Goal: Task Accomplishment & Management: Manage account settings

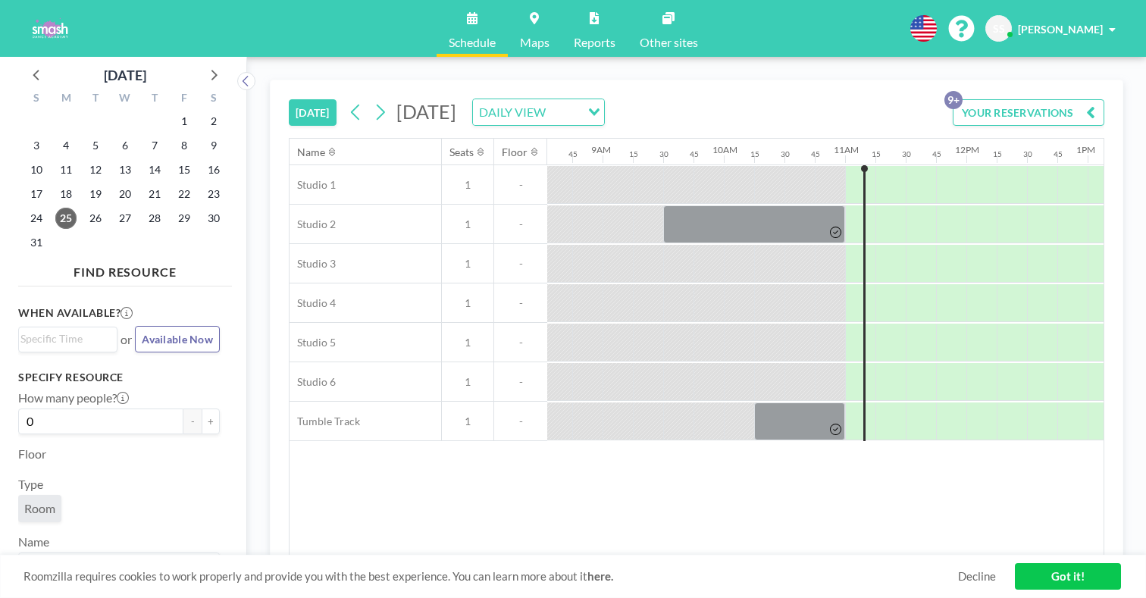
scroll to position [0, 1059]
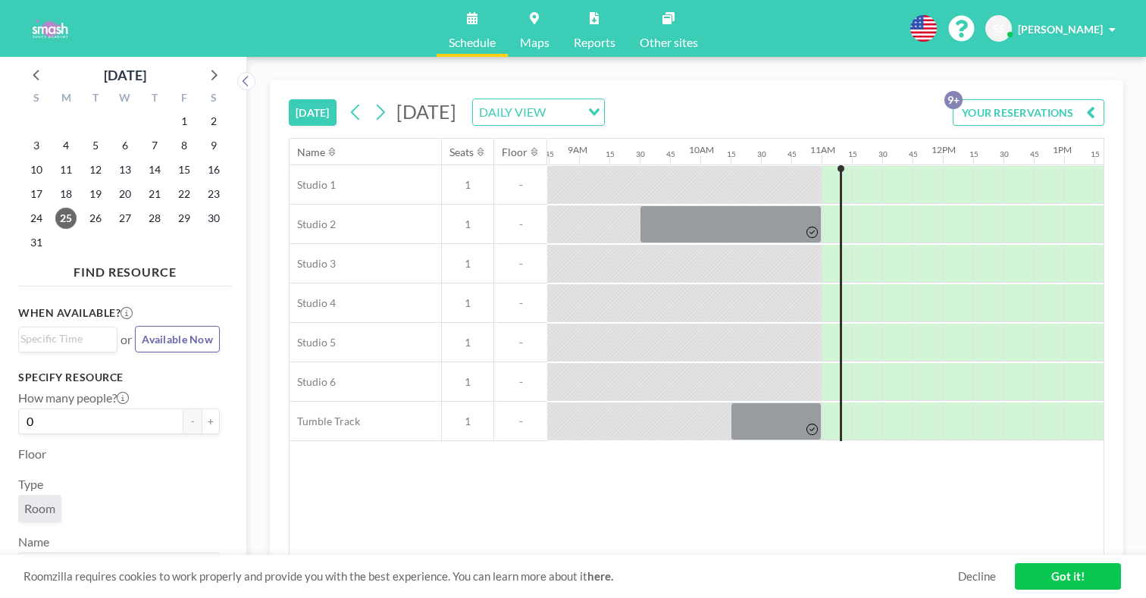
click at [1065, 99] on button "YOUR RESERVATIONS 9+" at bounding box center [1029, 112] width 152 height 27
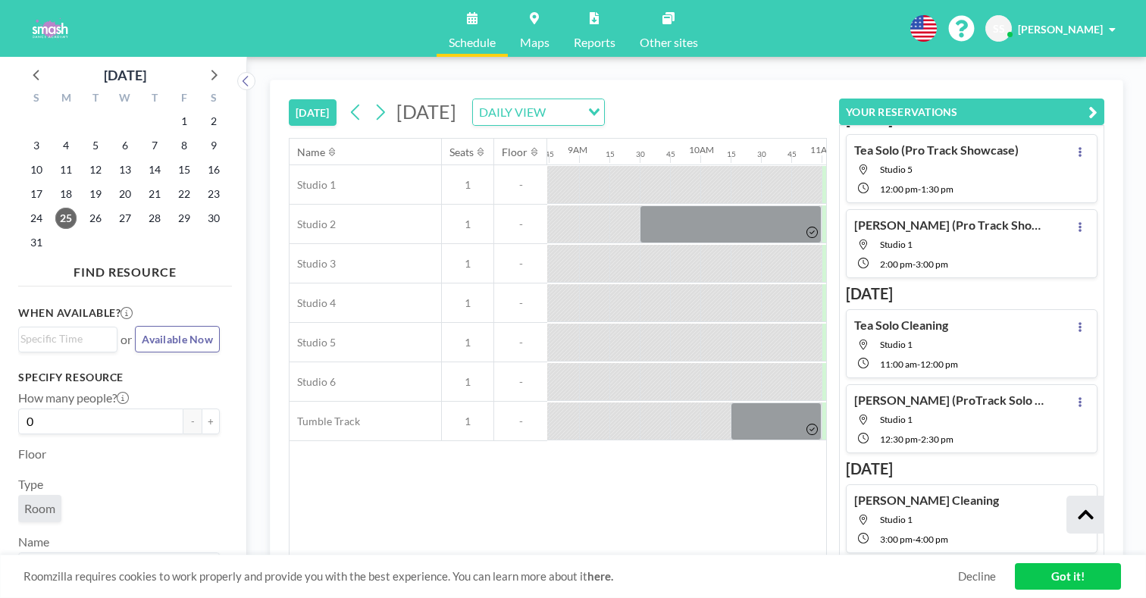
scroll to position [118, 0]
click at [1081, 321] on icon at bounding box center [1079, 326] width 3 height 10
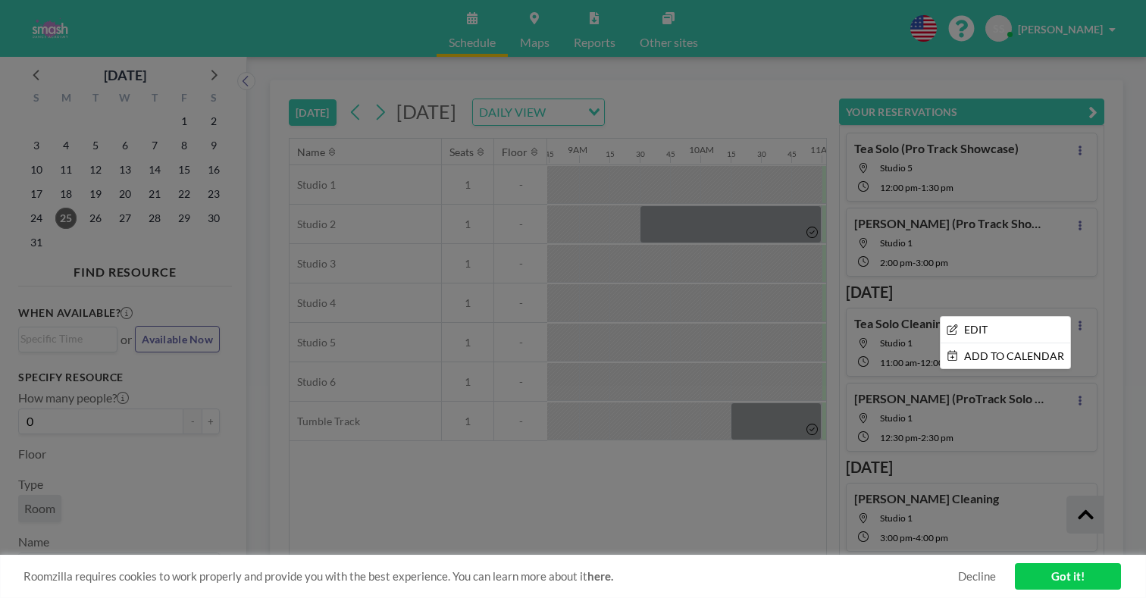
click at [935, 267] on div at bounding box center [573, 299] width 1146 height 598
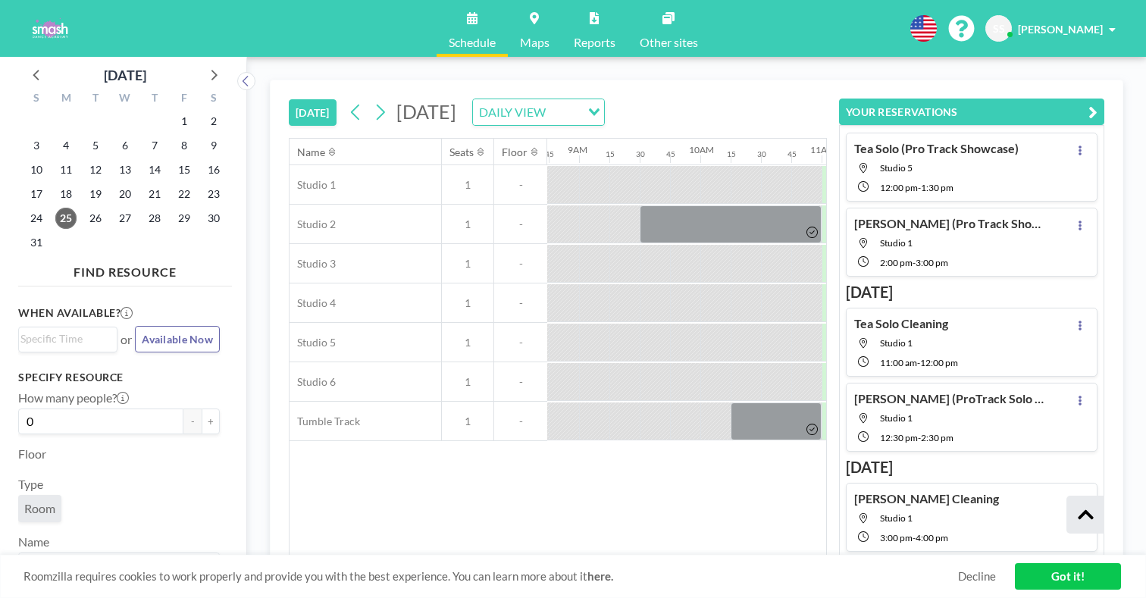
click at [912, 337] on span "Studio 1" at bounding box center [896, 342] width 33 height 11
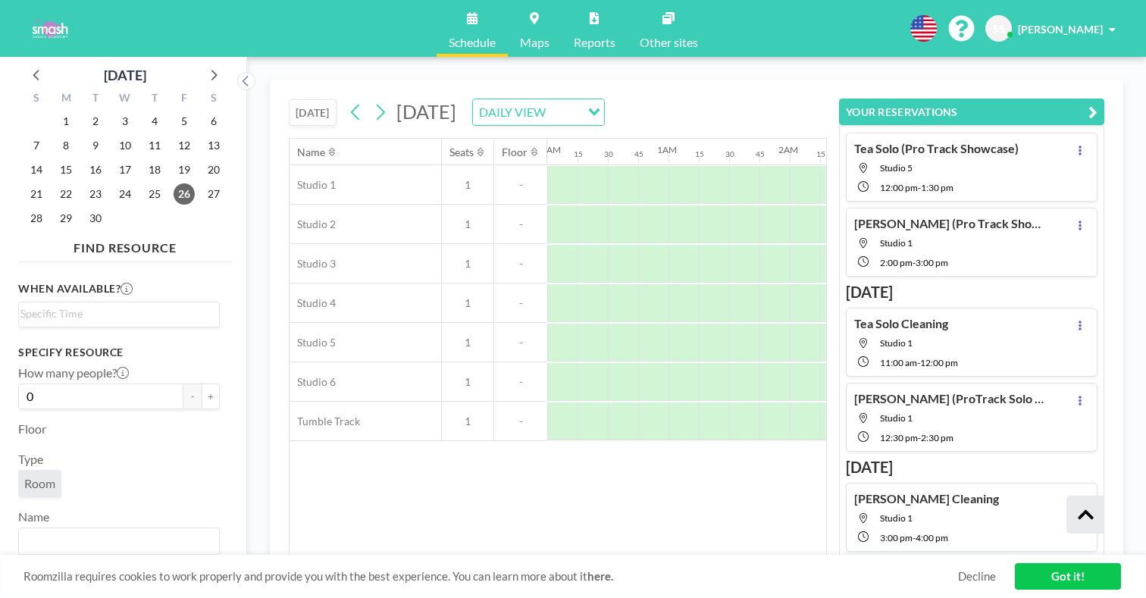
scroll to position [0, 1059]
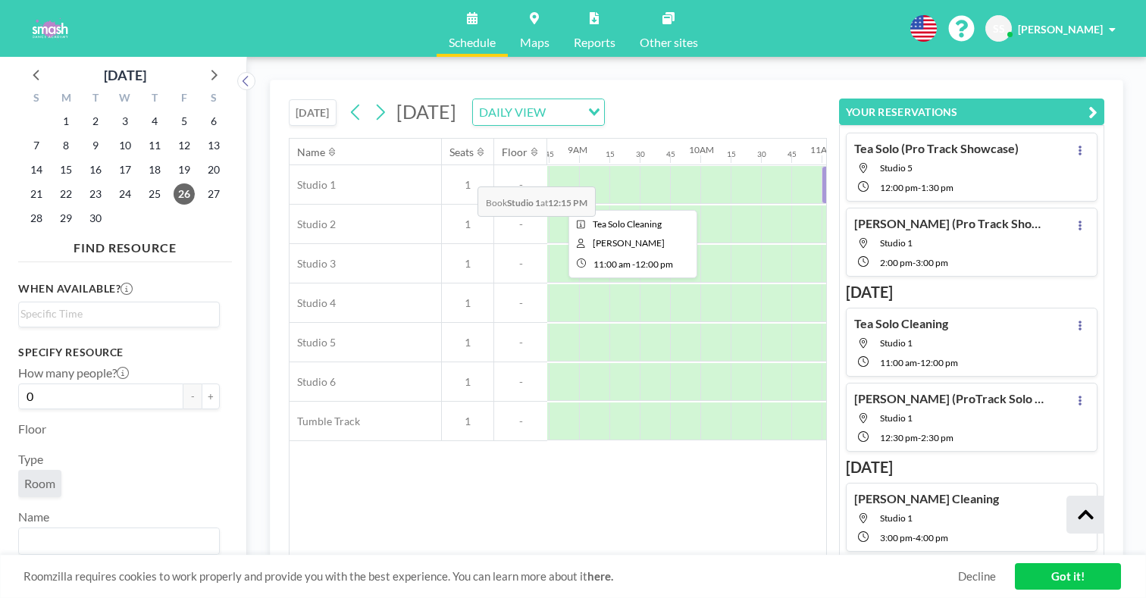
click at [821, 166] on div at bounding box center [881, 185] width 121 height 38
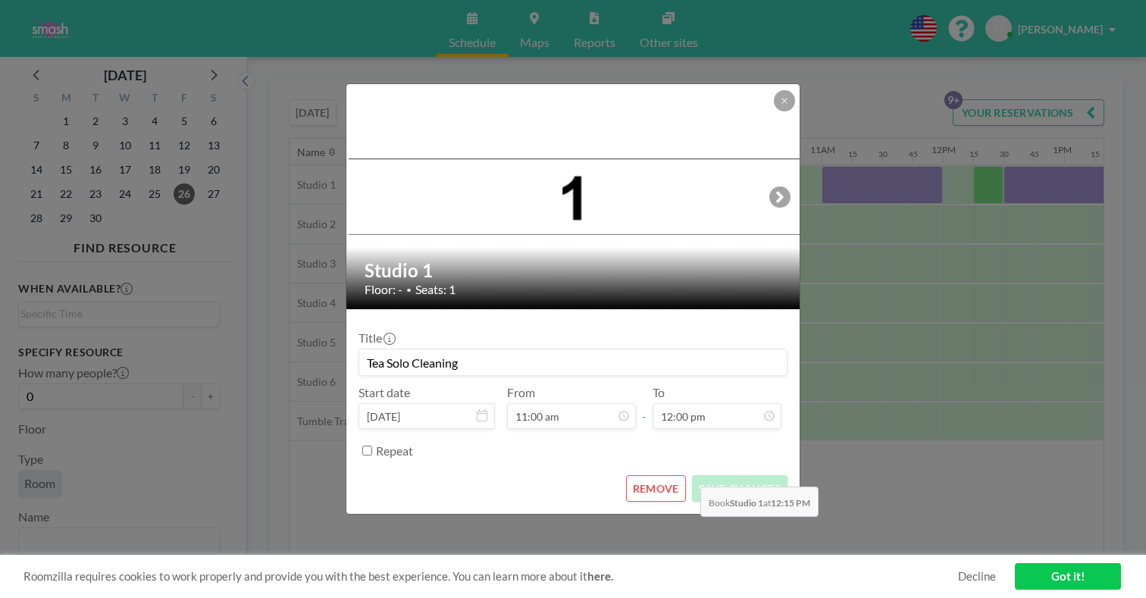
scroll to position [0, 0]
click at [643, 475] on button "REMOVE" at bounding box center [656, 488] width 60 height 27
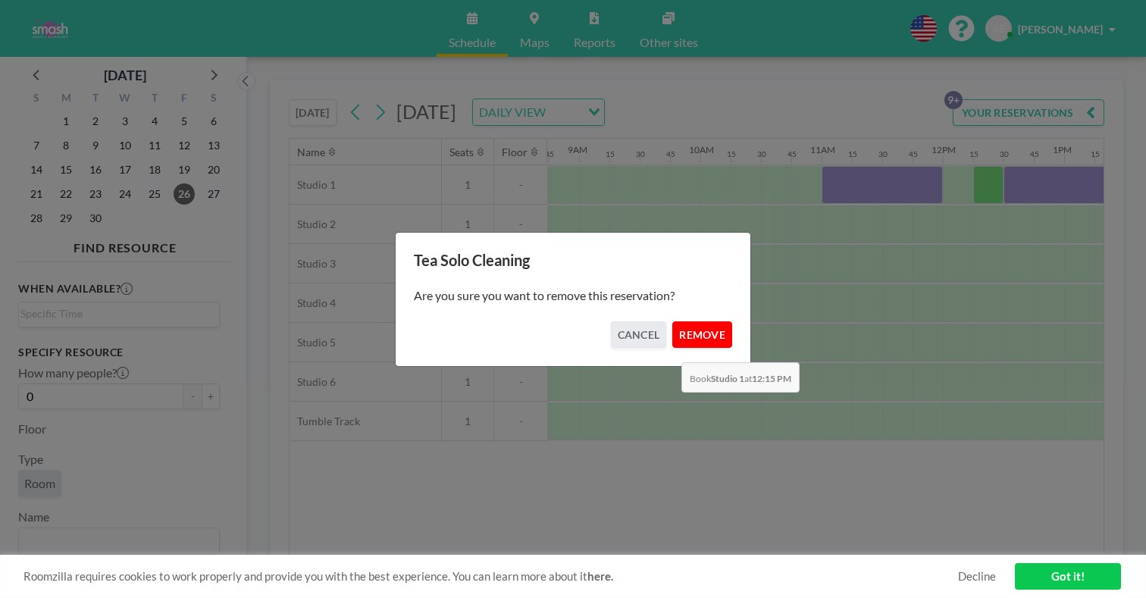
click at [677, 327] on button "REMOVE" at bounding box center [702, 334] width 60 height 27
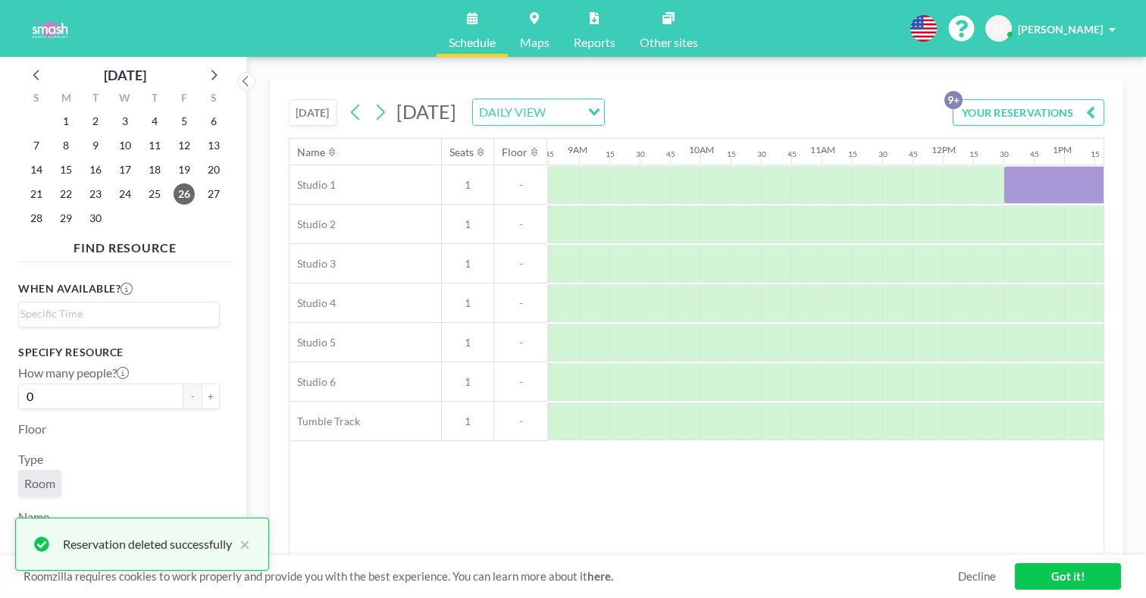
click at [1085, 106] on div "YOUR RESERVATIONS 9+" at bounding box center [1025, 118] width 158 height 39
click at [1090, 99] on button "YOUR RESERVATIONS 9+" at bounding box center [1029, 112] width 152 height 27
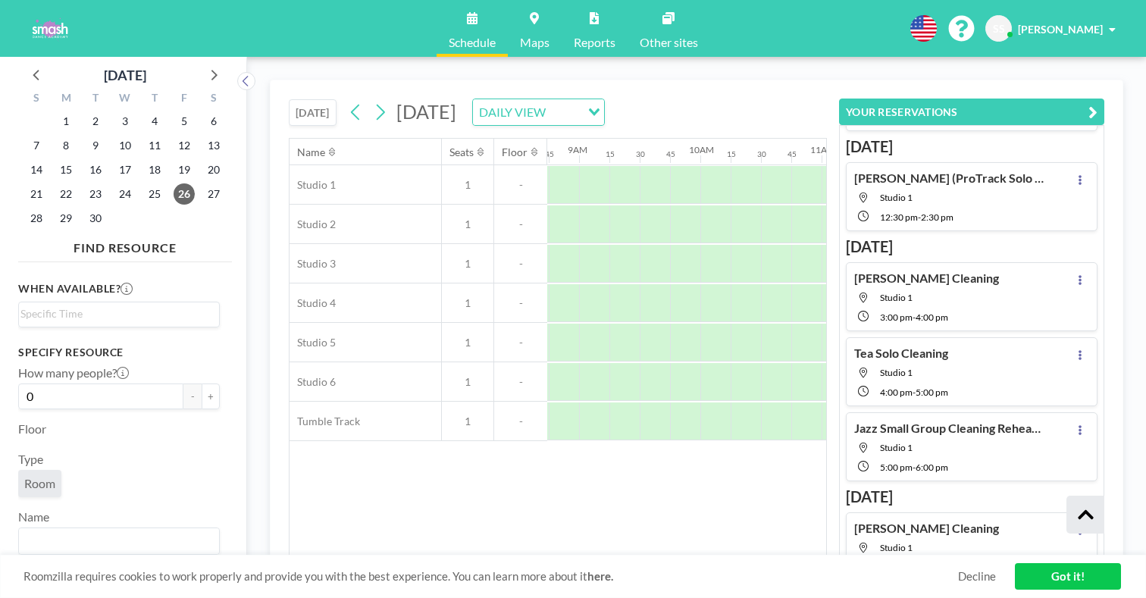
scroll to position [246, 0]
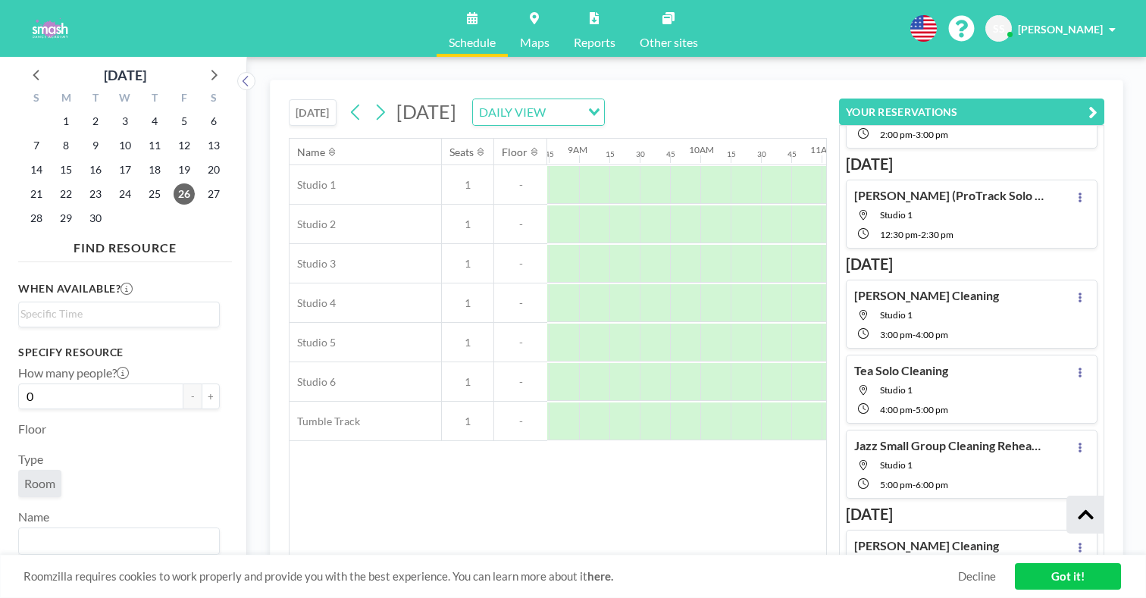
click at [1052, 280] on div "[PERSON_NAME] Cleaning Studio 1 3:00 PM - 4:00 PM" at bounding box center [972, 314] width 252 height 69
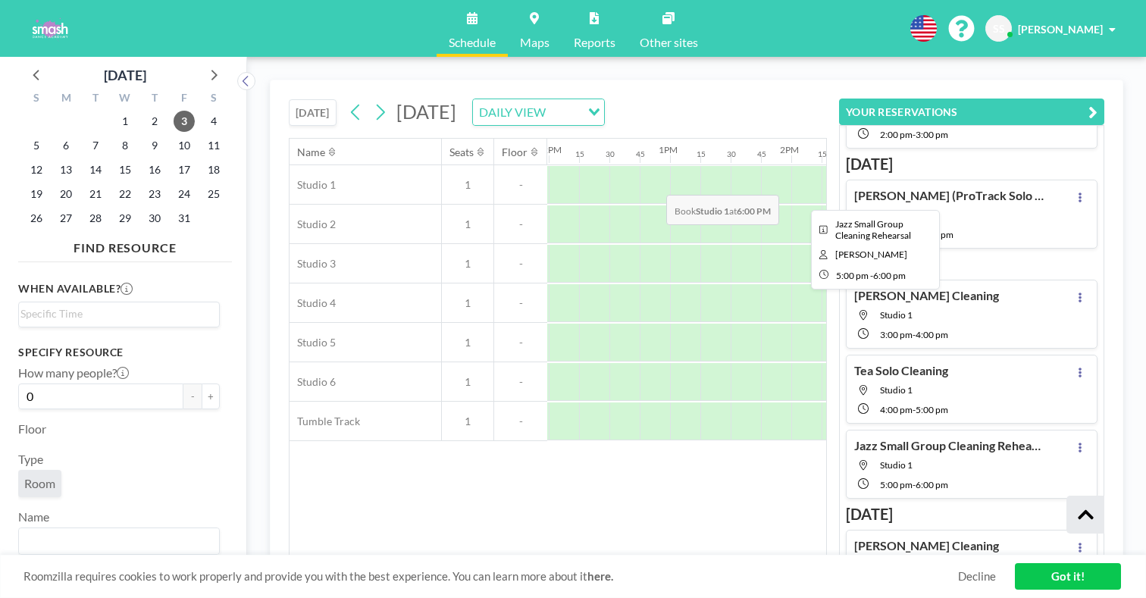
drag, startPoint x: 727, startPoint y: 158, endPoint x: 712, endPoint y: 159, distance: 15.2
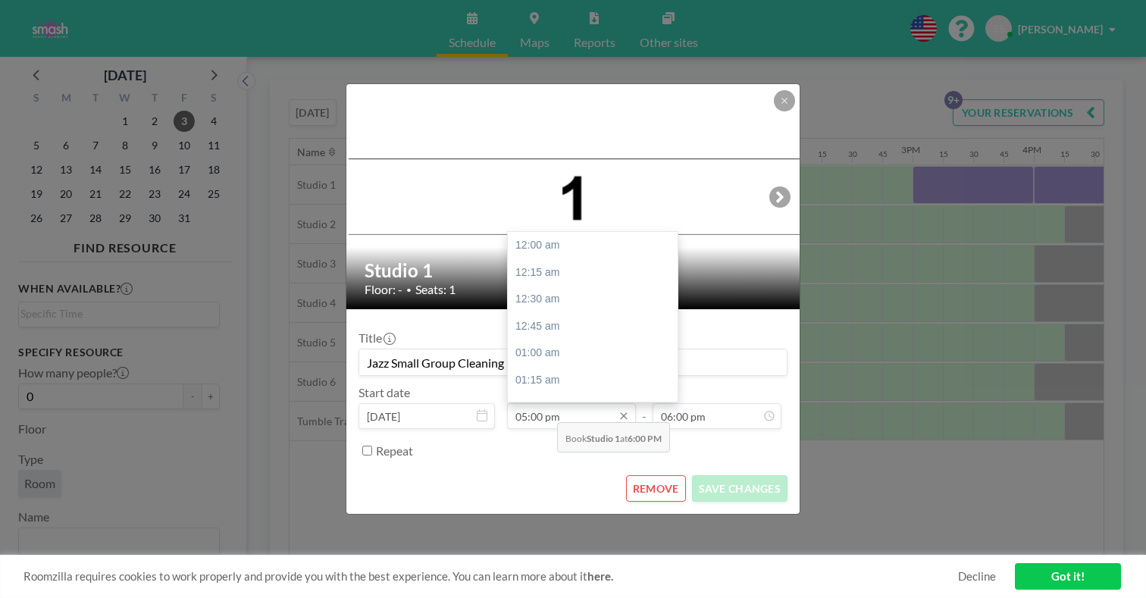
click at [549, 403] on input "05:00 pm" at bounding box center [571, 416] width 129 height 26
click at [558, 505] on div "04:30 pm" at bounding box center [595, 518] width 174 height 27
type input "04:30 pm"
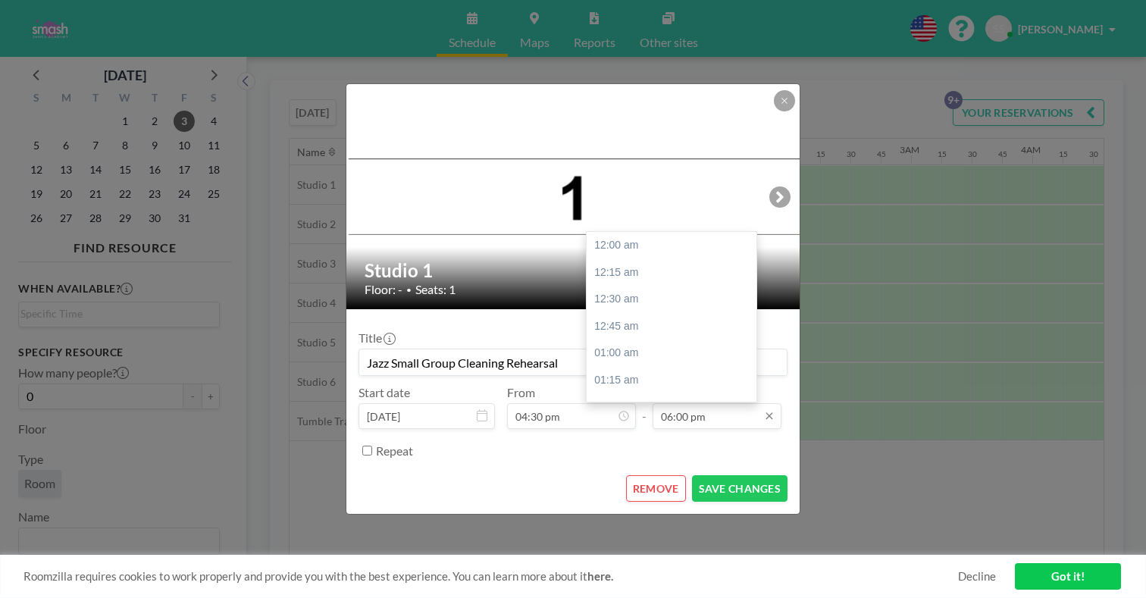
scroll to position [0, 1601]
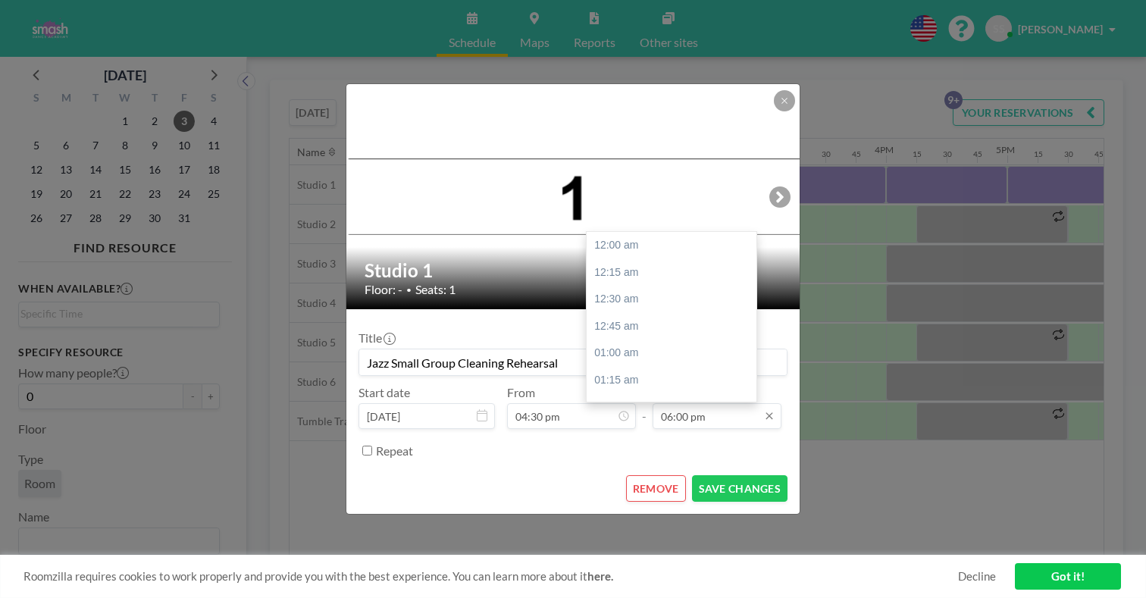
click at [671, 403] on input "06:00 pm" at bounding box center [716, 416] width 129 height 26
click at [609, 477] on div "05:00 pm" at bounding box center [674, 490] width 174 height 27
click at [677, 403] on input "05:00 pm" at bounding box center [716, 416] width 129 height 26
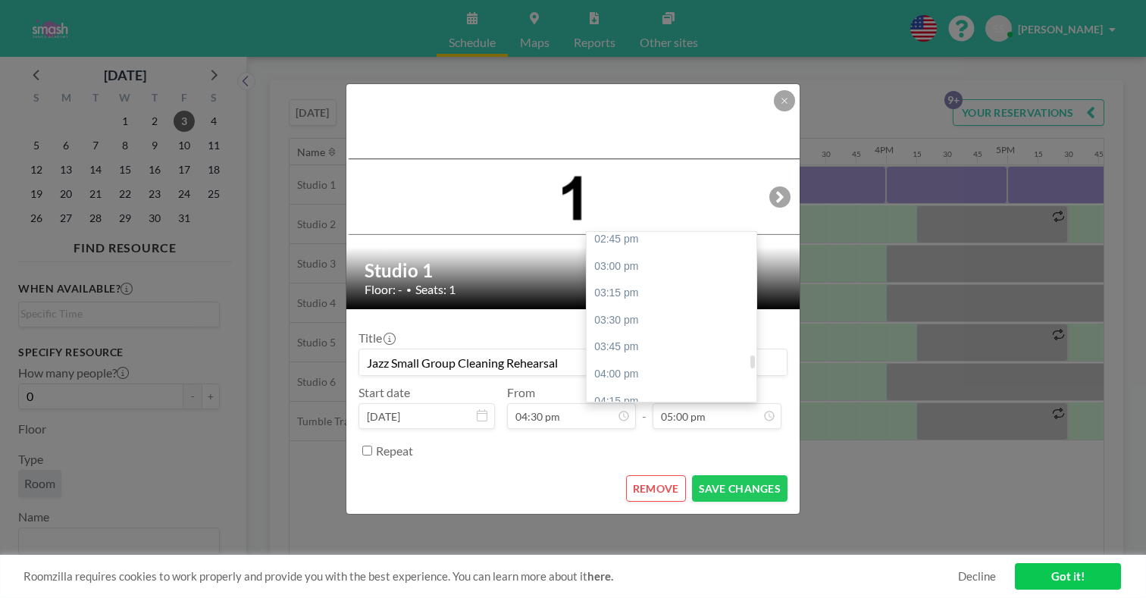
click at [608, 523] on div "05:30 pm" at bounding box center [674, 536] width 174 height 27
type input "05:30 pm"
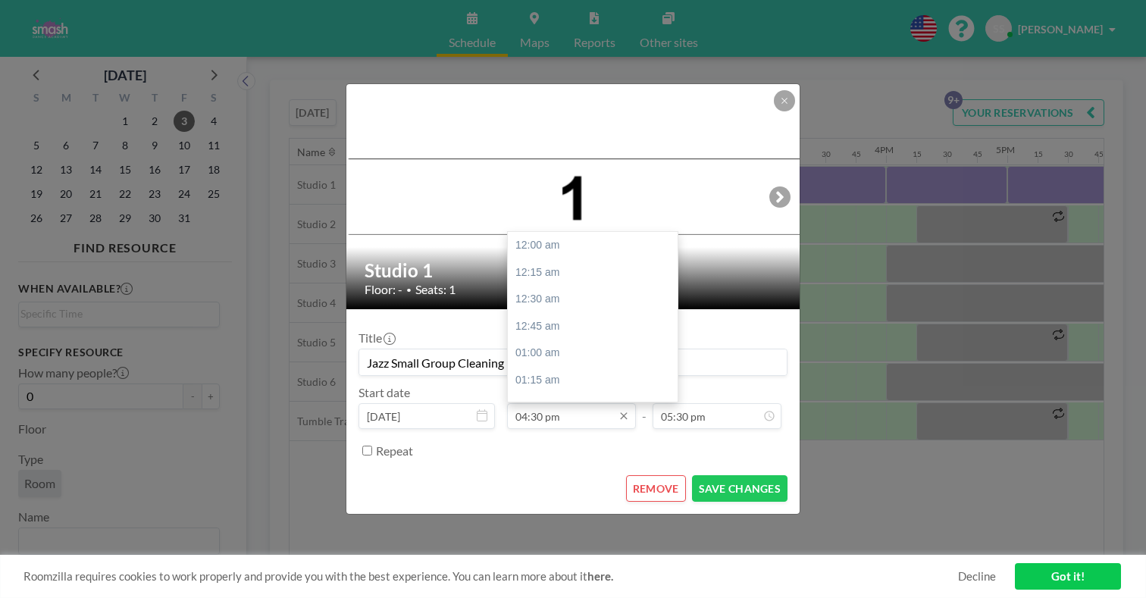
scroll to position [1550, 0]
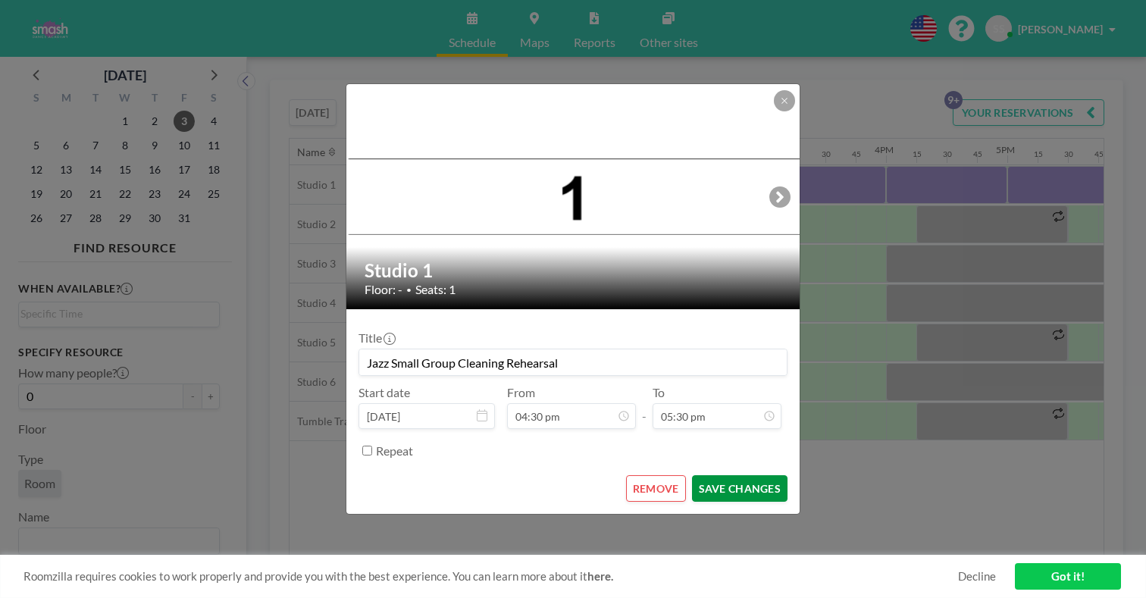
click at [695, 475] on button "SAVE CHANGES" at bounding box center [739, 488] width 95 height 27
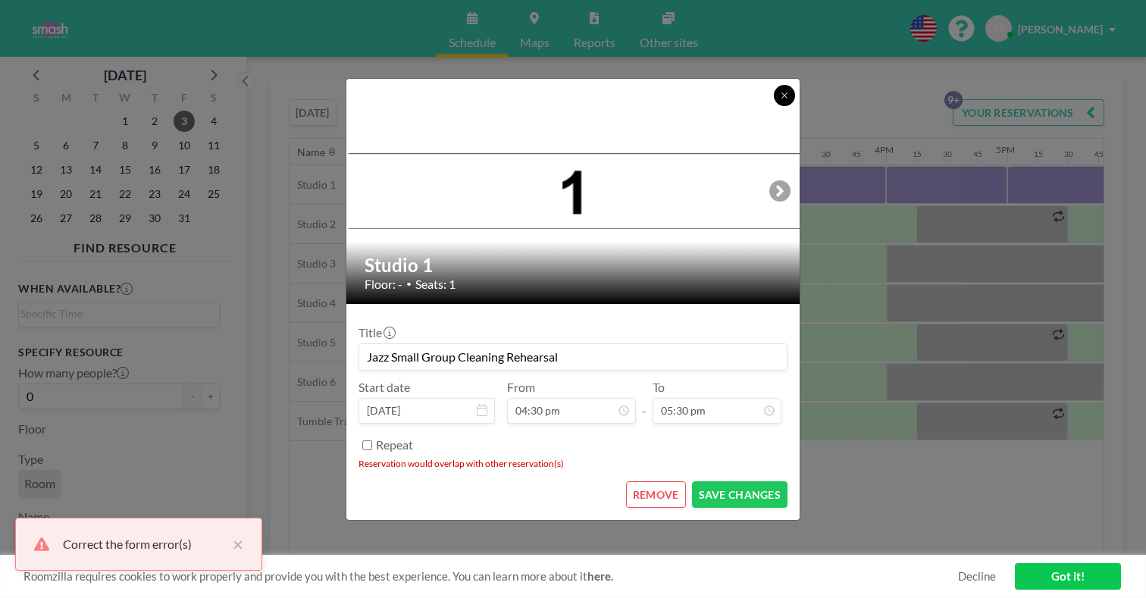
click at [774, 106] on button at bounding box center [784, 95] width 21 height 21
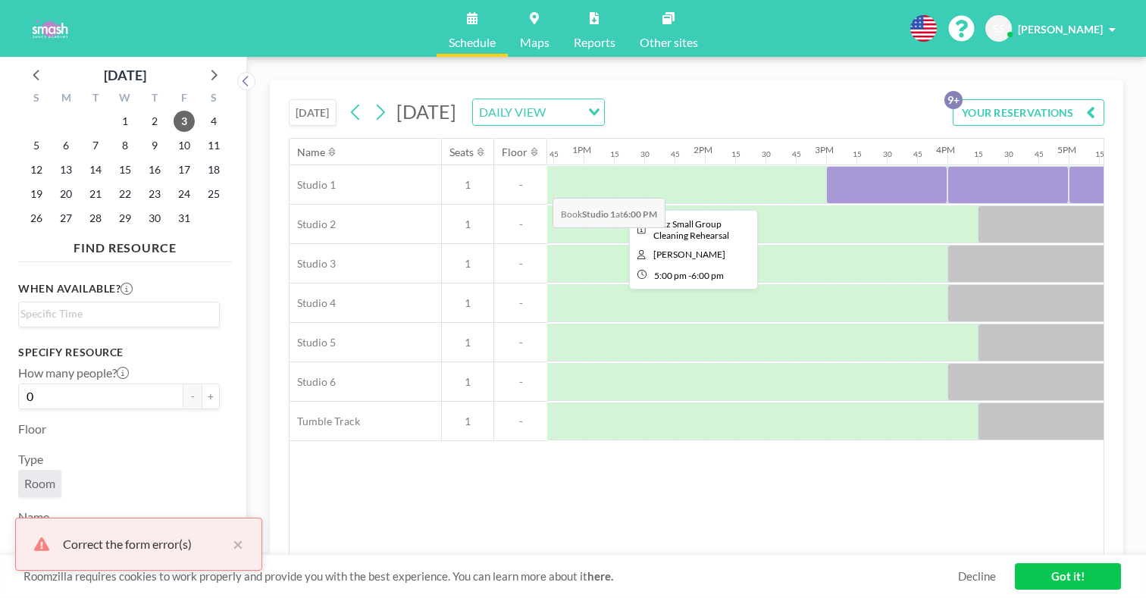
scroll to position [0, 1521]
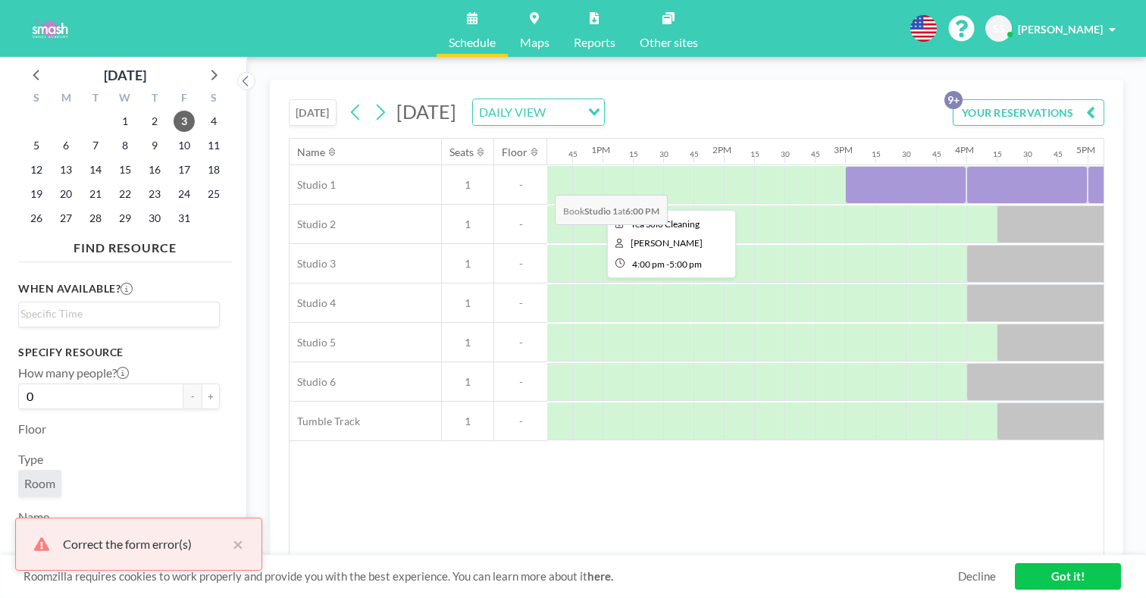
click at [966, 166] on div at bounding box center [1026, 185] width 121 height 38
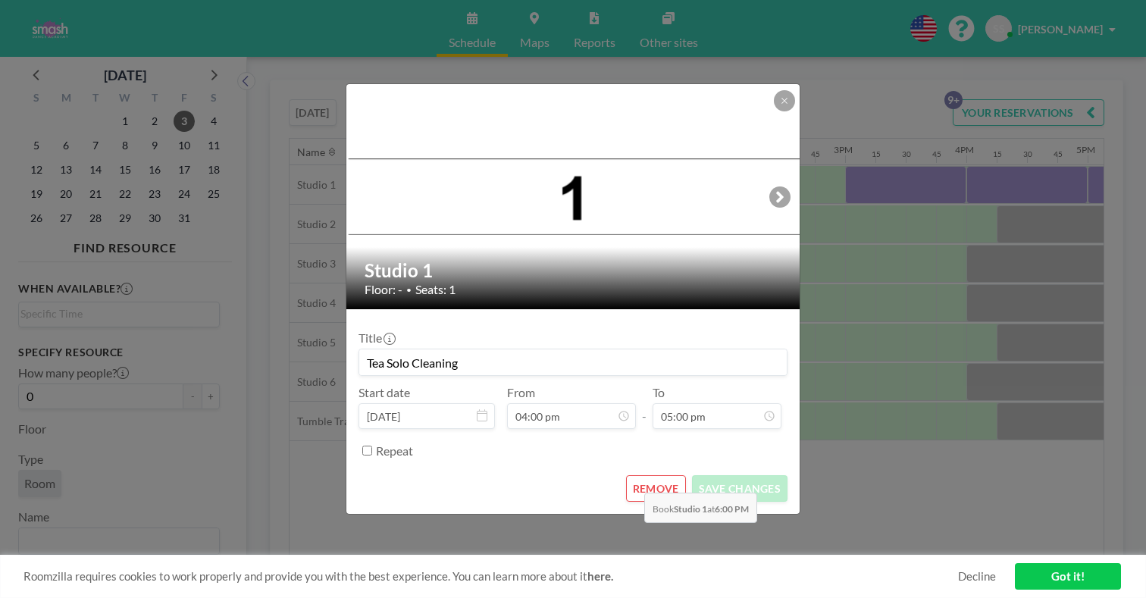
click at [640, 475] on button "REMOVE" at bounding box center [656, 488] width 60 height 27
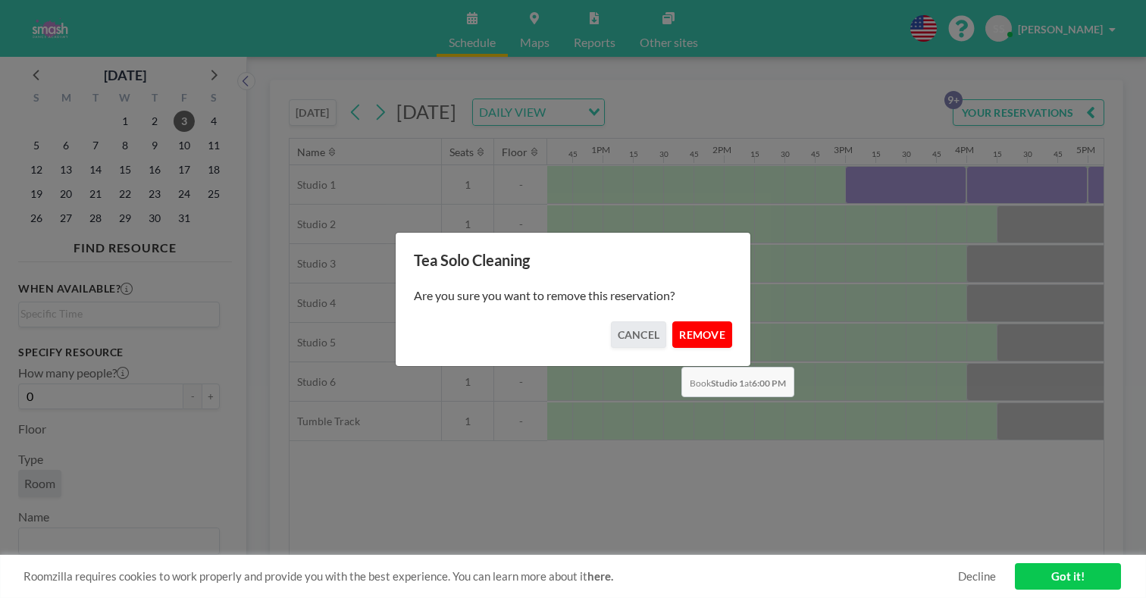
click at [677, 331] on button "REMOVE" at bounding box center [702, 334] width 60 height 27
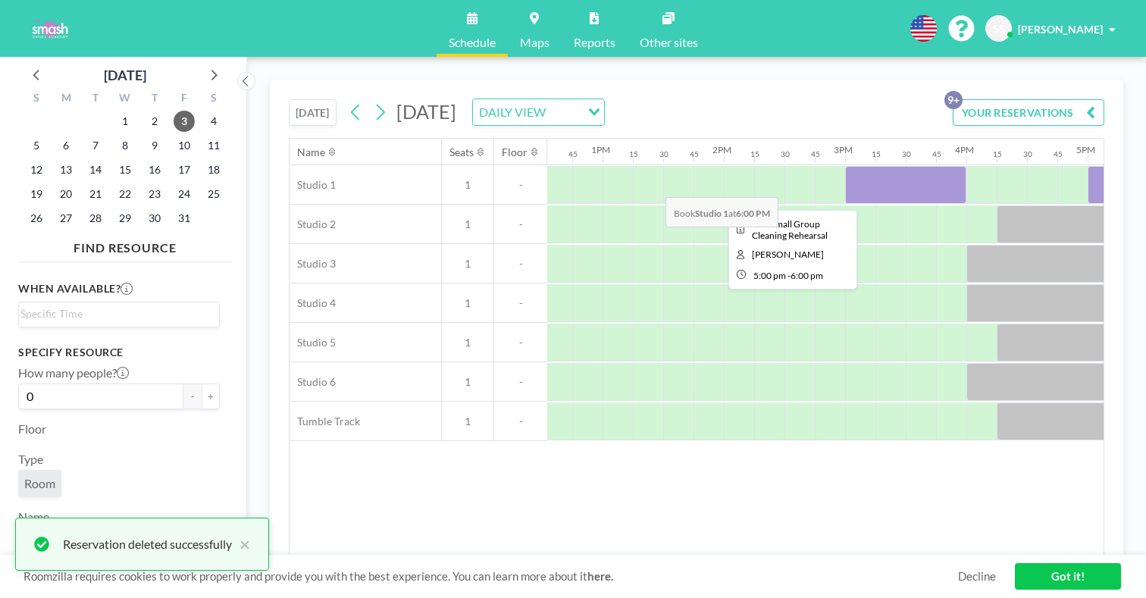
click at [1087, 166] on div at bounding box center [1147, 185] width 121 height 38
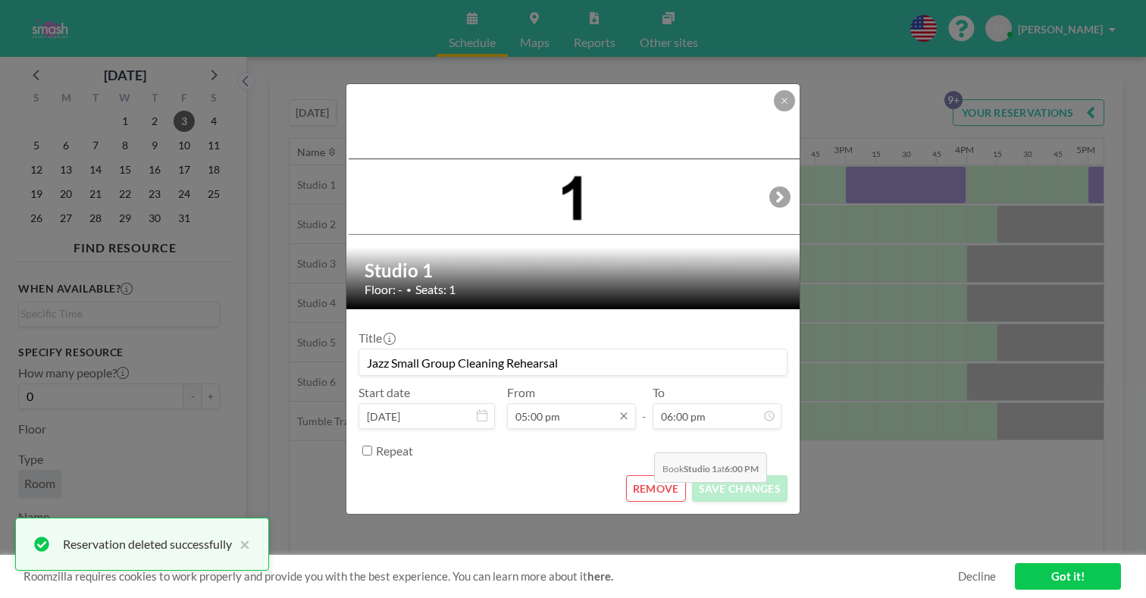
scroll to position [0, 0]
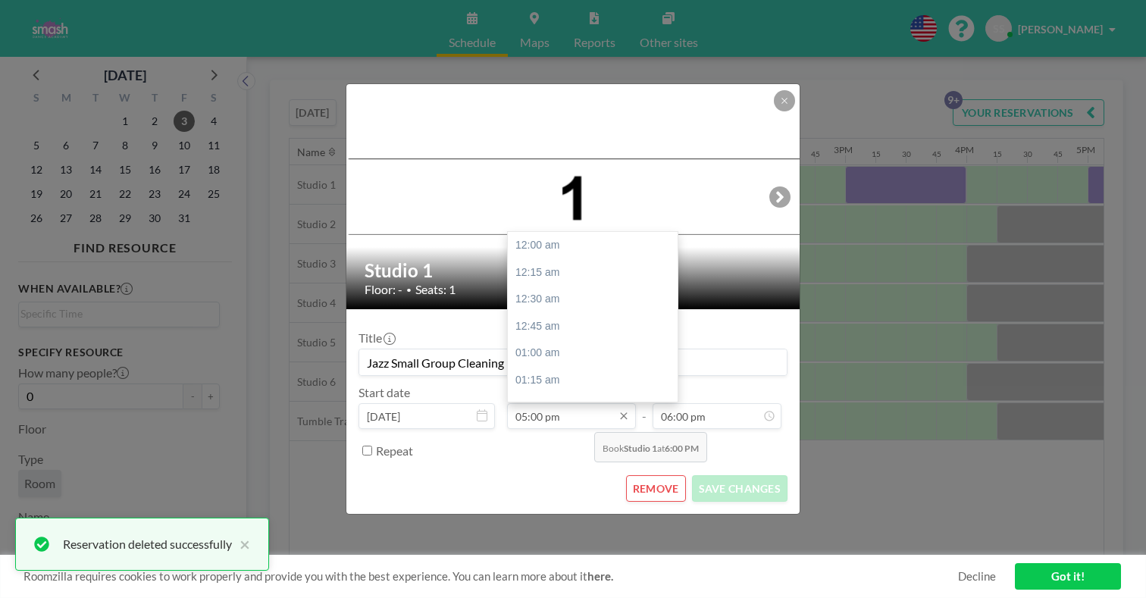
click at [590, 403] on input "05:00 pm" at bounding box center [571, 416] width 129 height 26
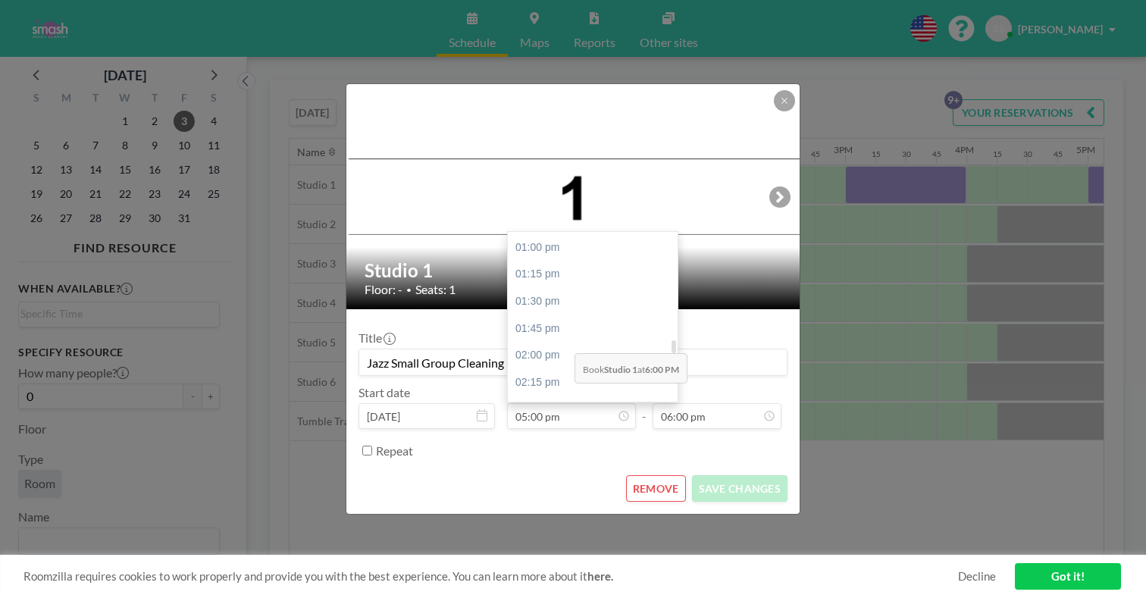
scroll to position [1406, 0]
type input "04:30 pm"
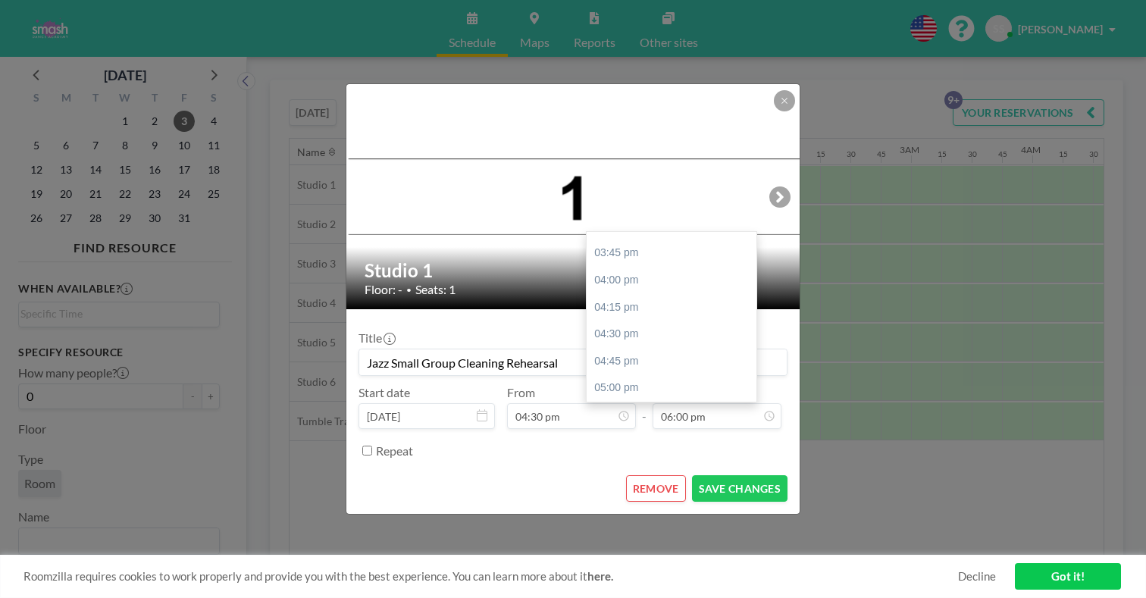
scroll to position [0, 1601]
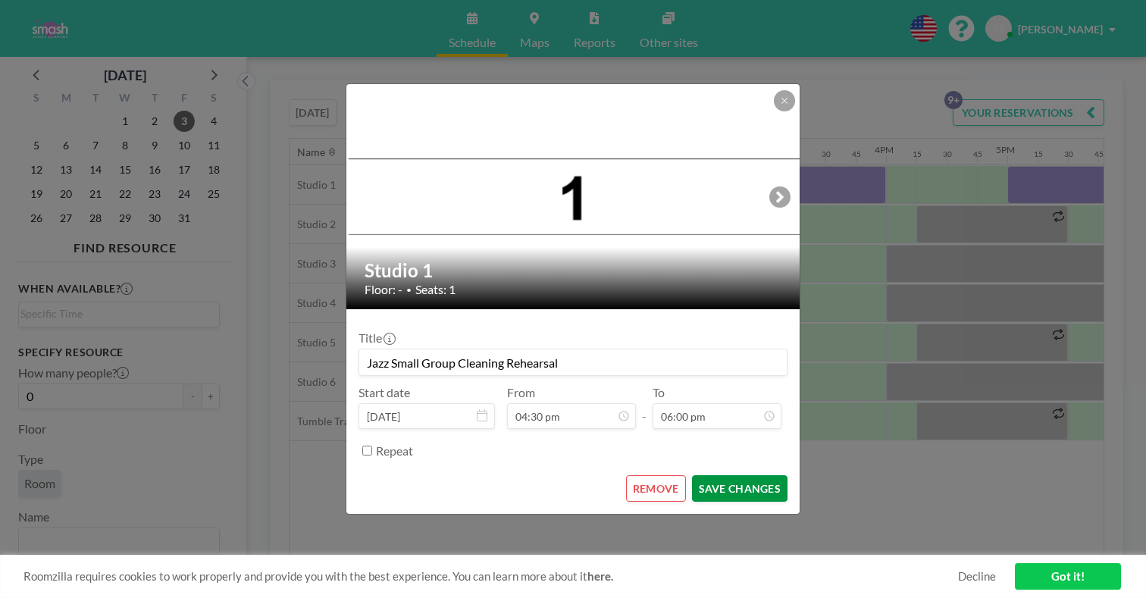
click at [705, 475] on button "SAVE CHANGES" at bounding box center [739, 488] width 95 height 27
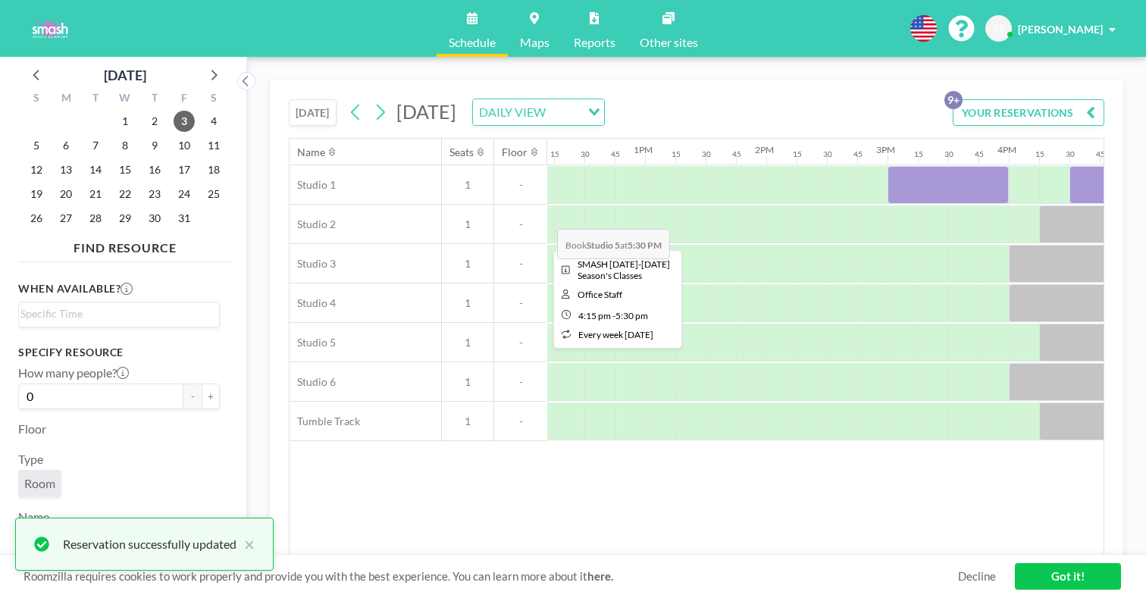
scroll to position [0, 1453]
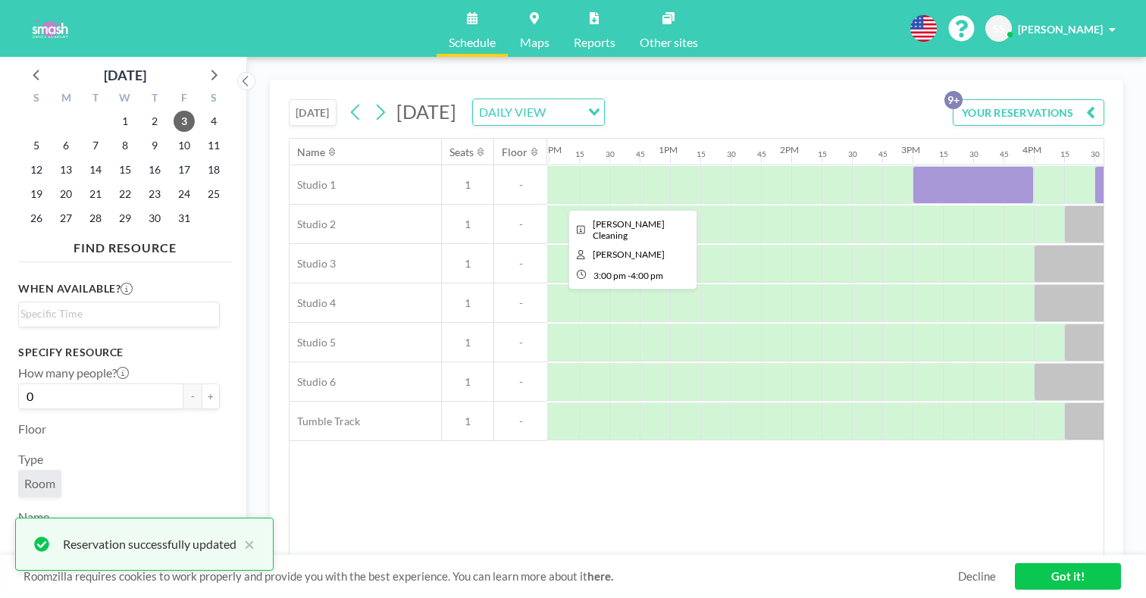
click at [912, 166] on div at bounding box center [972, 185] width 121 height 38
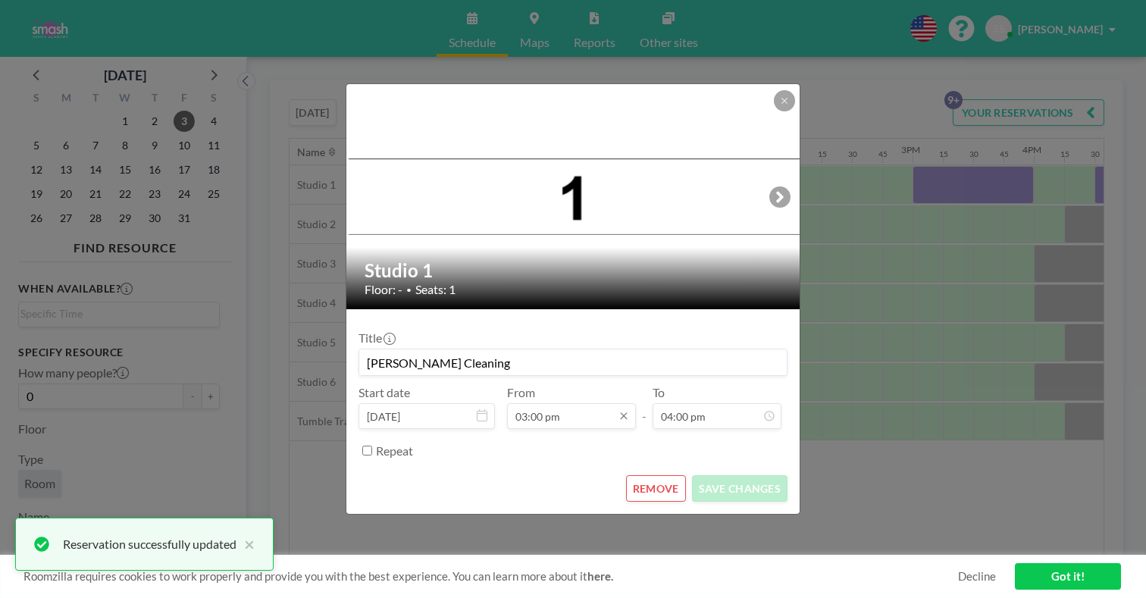
scroll to position [1503, 0]
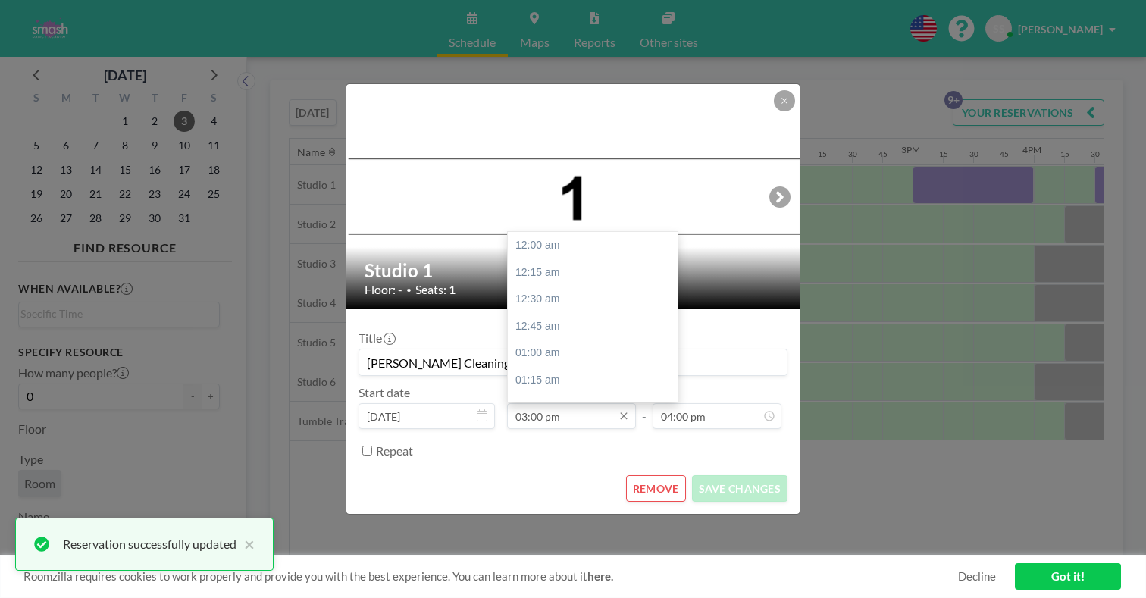
click at [574, 403] on input "03:00 pm" at bounding box center [571, 416] width 129 height 26
click at [540, 495] on div "03:30 pm" at bounding box center [595, 508] width 174 height 27
type input "03:30 pm"
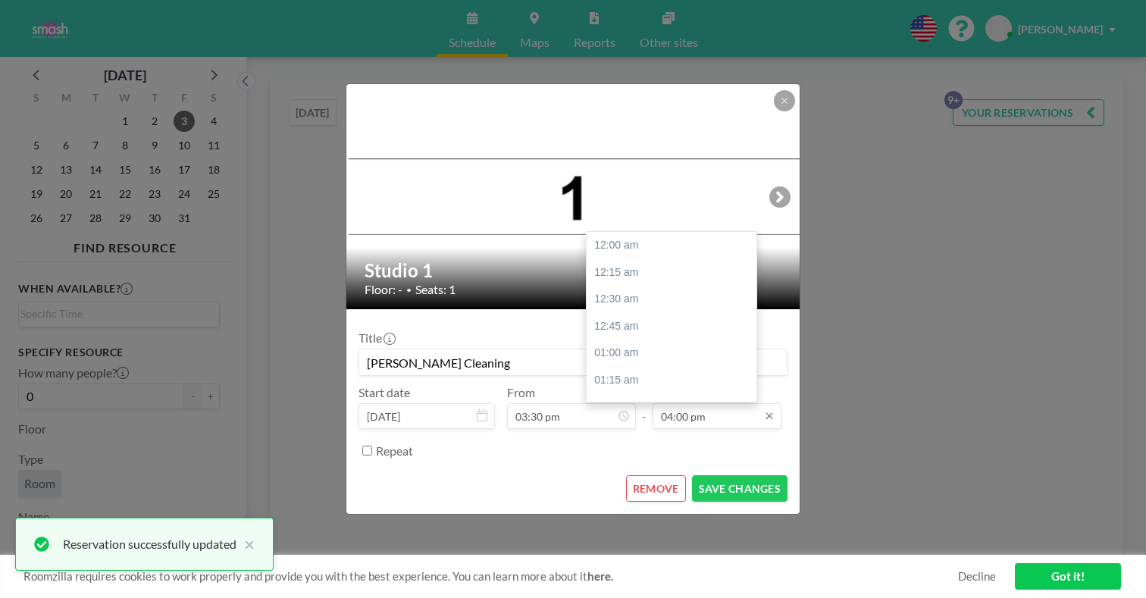
click at [677, 403] on input "04:00 pm" at bounding box center [716, 416] width 129 height 26
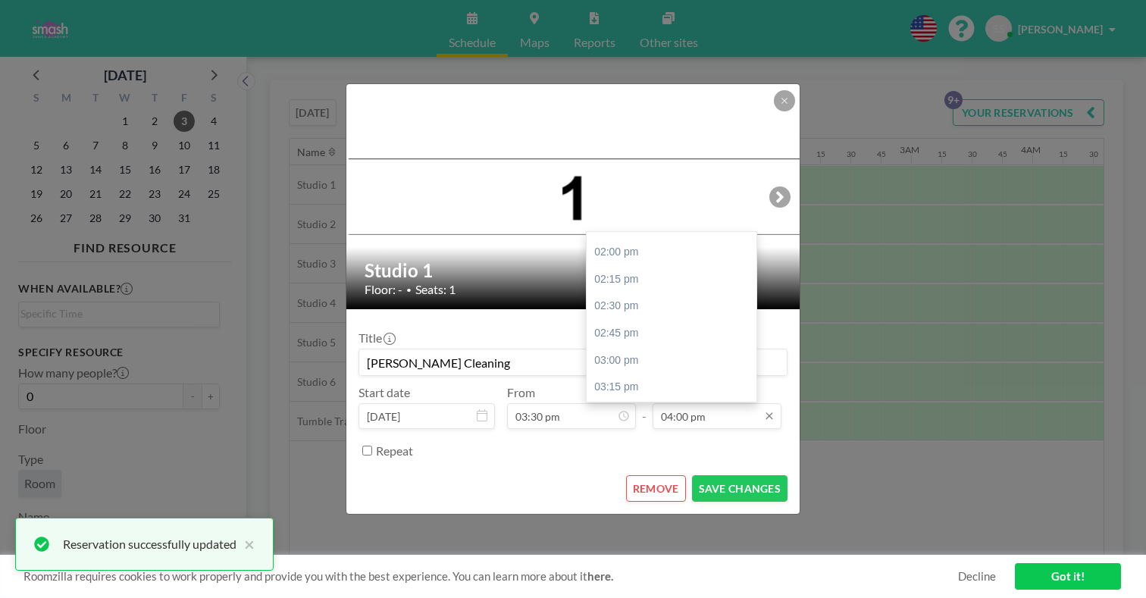
scroll to position [0, 1503]
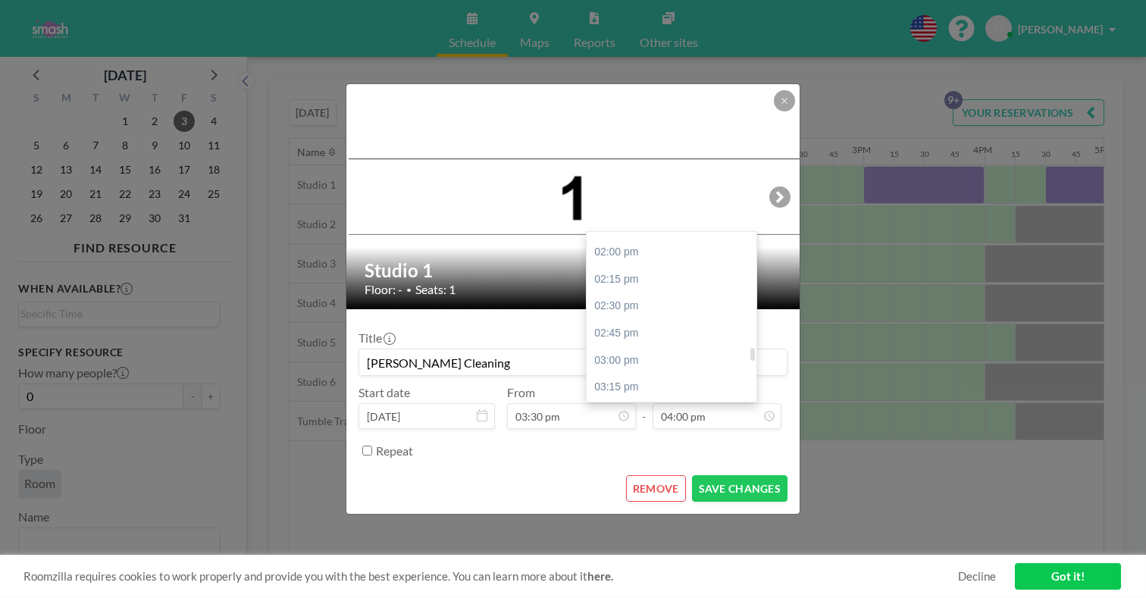
click at [612, 508] on div "04:30 pm" at bounding box center [674, 521] width 174 height 27
type input "04:30 pm"
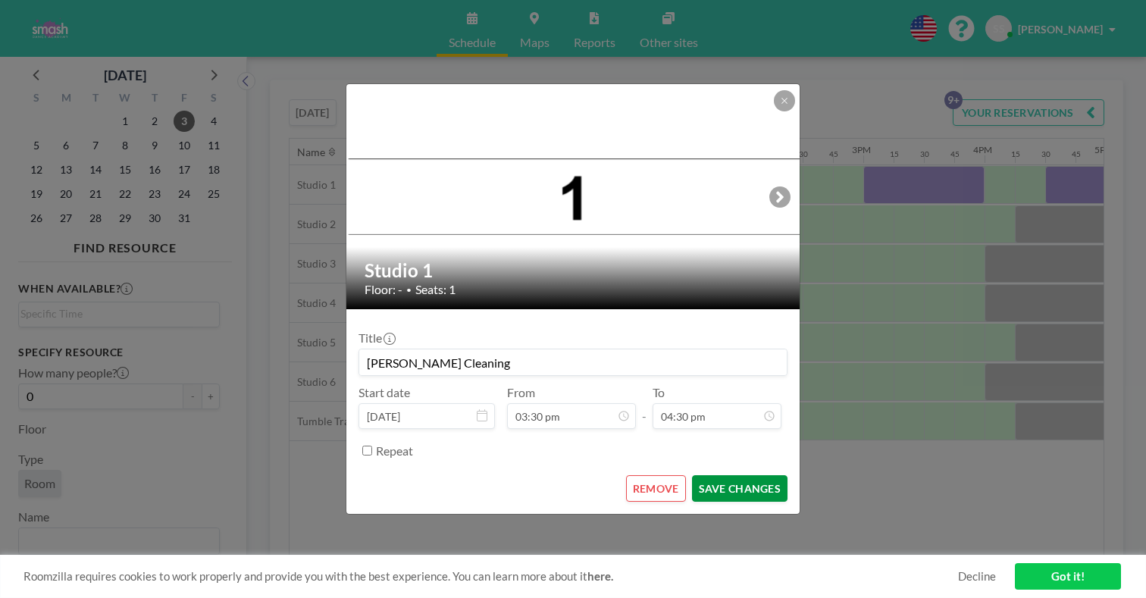
click at [714, 475] on button "SAVE CHANGES" at bounding box center [739, 488] width 95 height 27
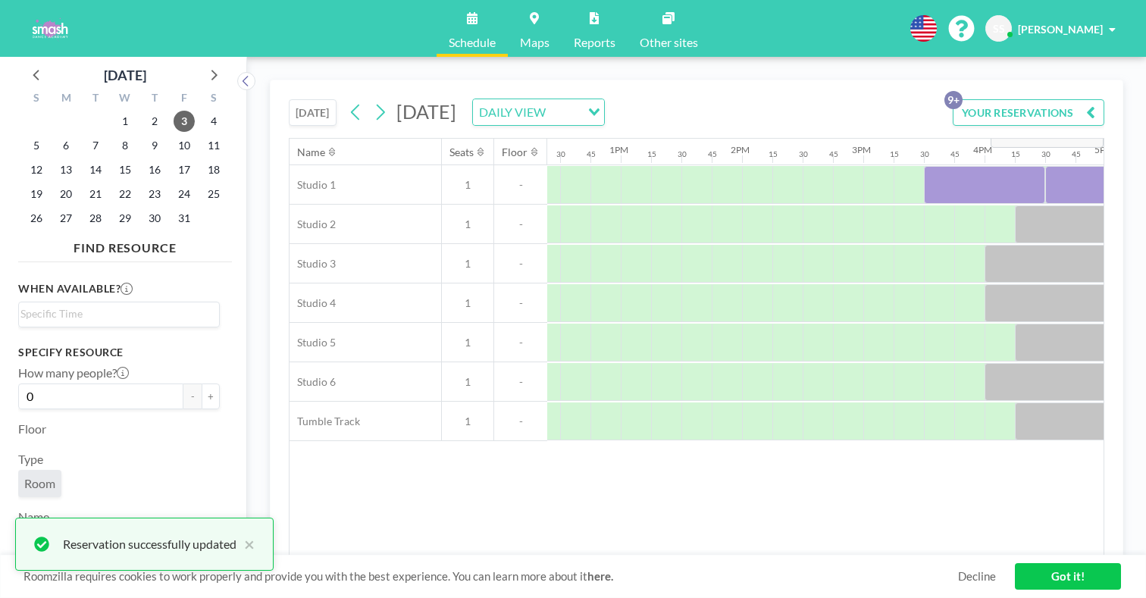
click at [1037, 99] on button "YOUR RESERVATIONS 9+" at bounding box center [1029, 112] width 152 height 27
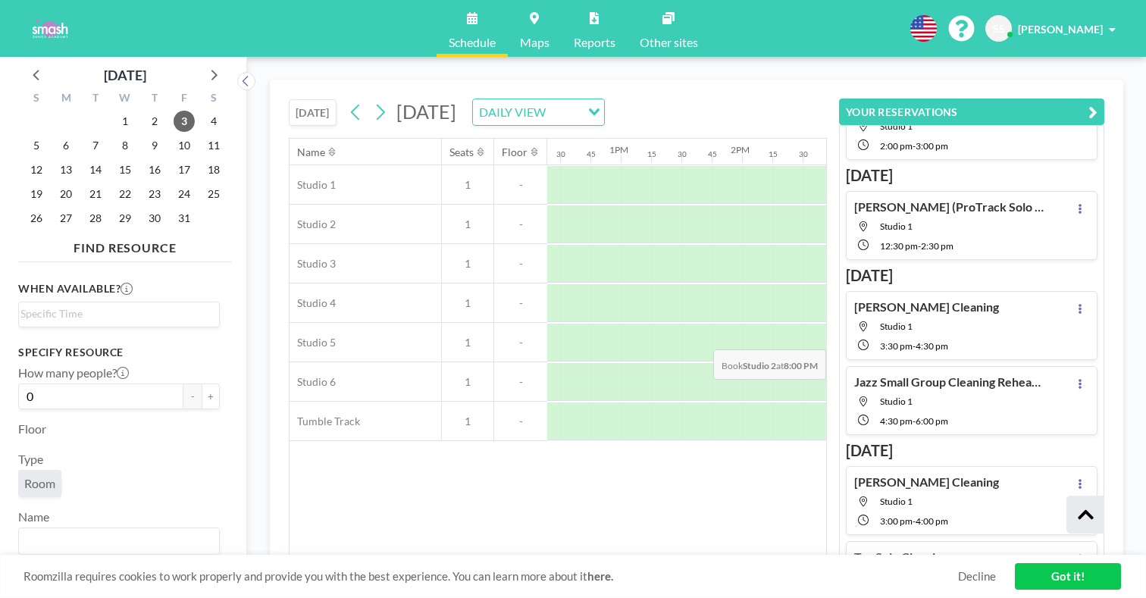
scroll to position [186, 0]
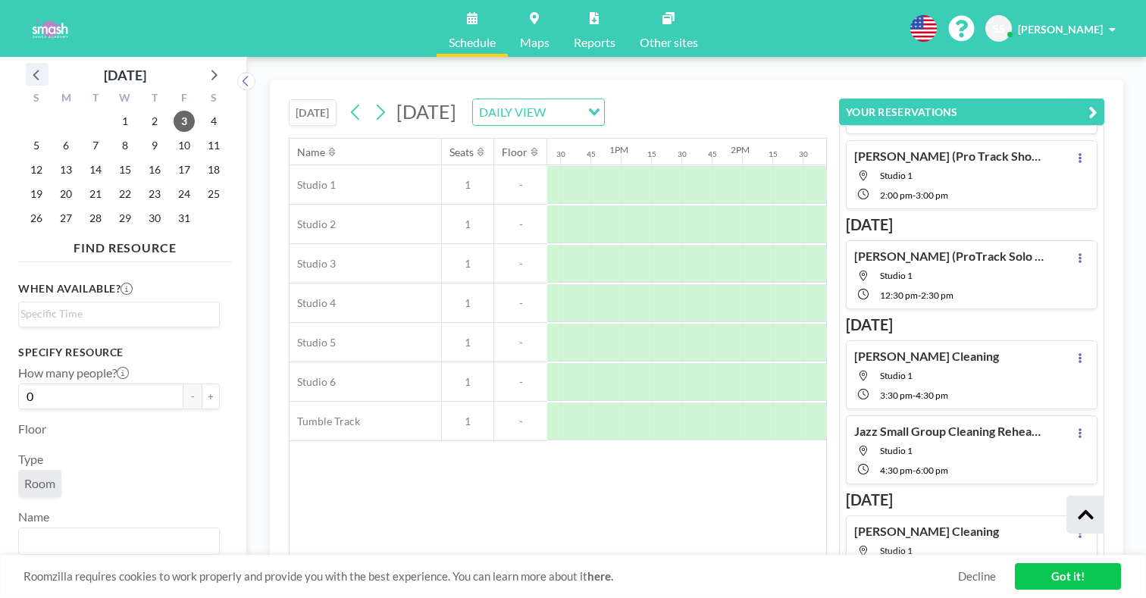
click at [33, 64] on icon at bounding box center [37, 74] width 20 height 20
click at [203, 64] on icon at bounding box center [213, 74] width 20 height 20
click at [85, 183] on span "21" at bounding box center [95, 193] width 21 height 21
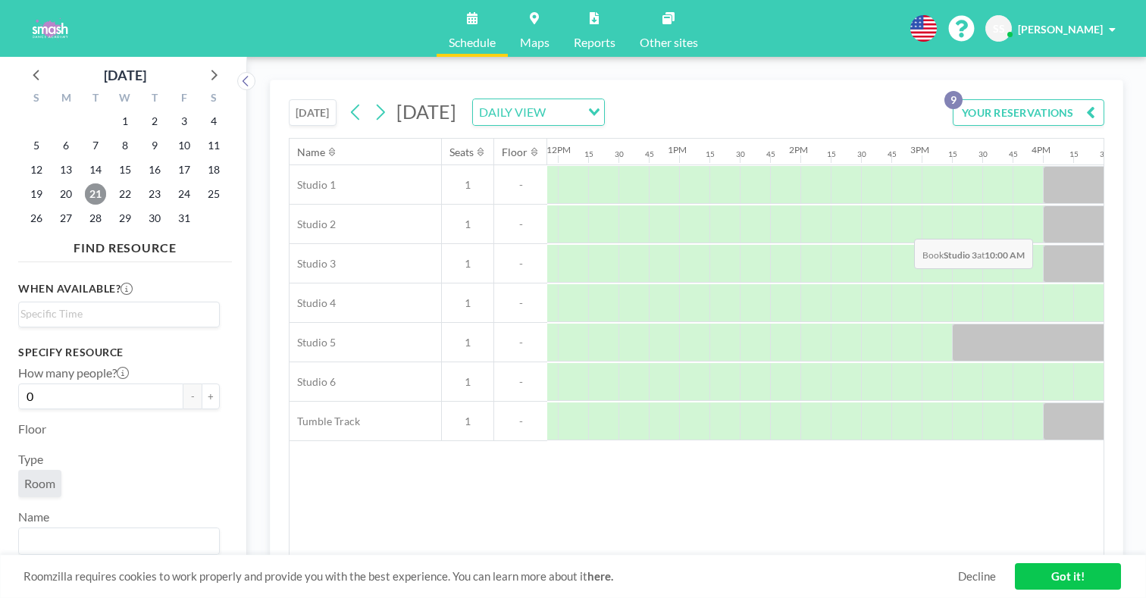
scroll to position [0, 1352]
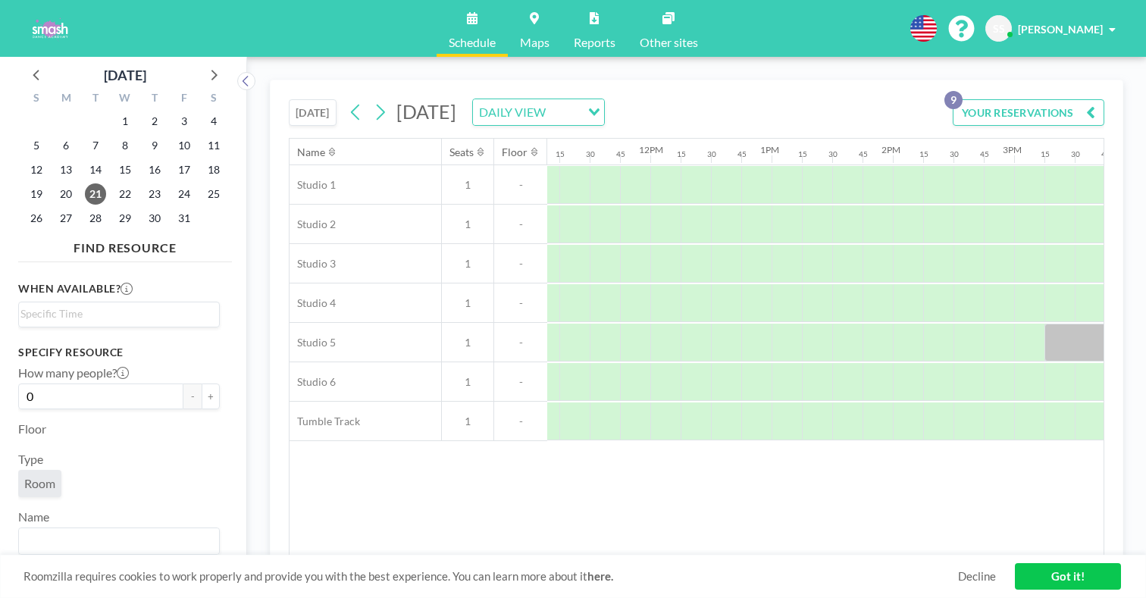
click at [463, 0] on html "Schedule Maps Reports Other sites English Polski 日本語 Española SS [PERSON_NAME] …" at bounding box center [573, 299] width 1146 height 598
click at [1064, 99] on button "YOUR RESERVATIONS 9" at bounding box center [1029, 112] width 152 height 27
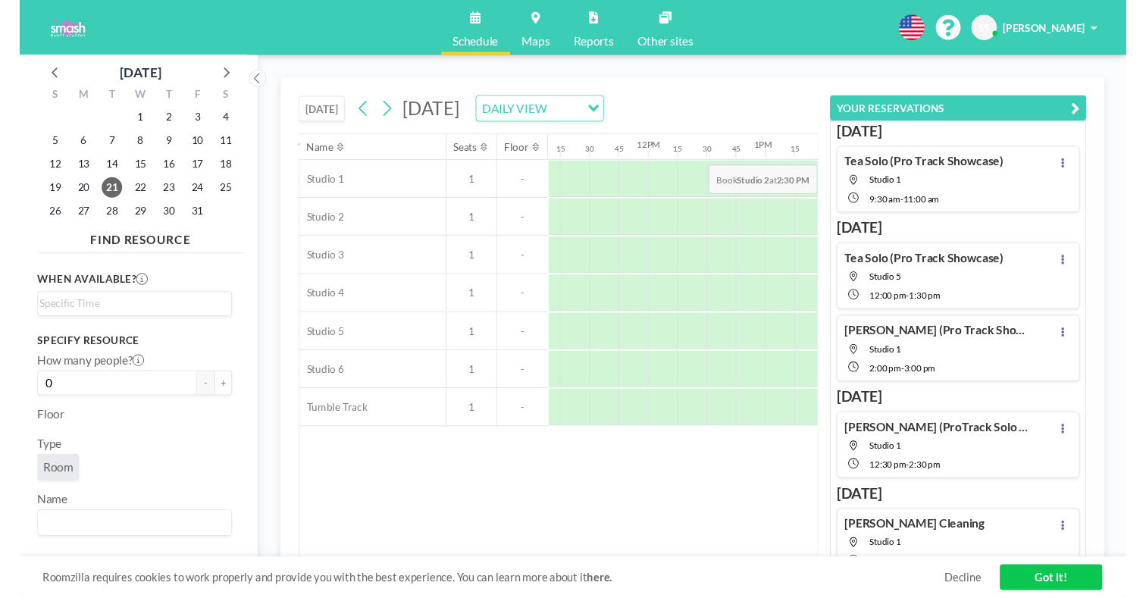
scroll to position [0, 0]
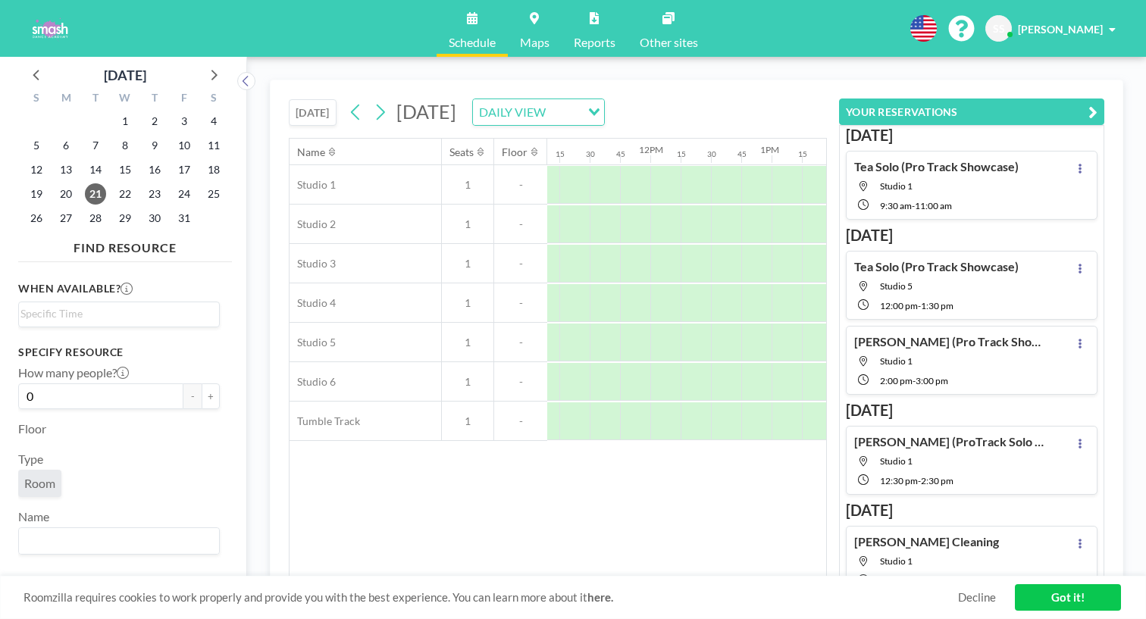
click at [1053, 23] on span "[PERSON_NAME]" at bounding box center [1060, 29] width 85 height 13
click at [1005, 23] on span "SS" at bounding box center [999, 29] width 12 height 14
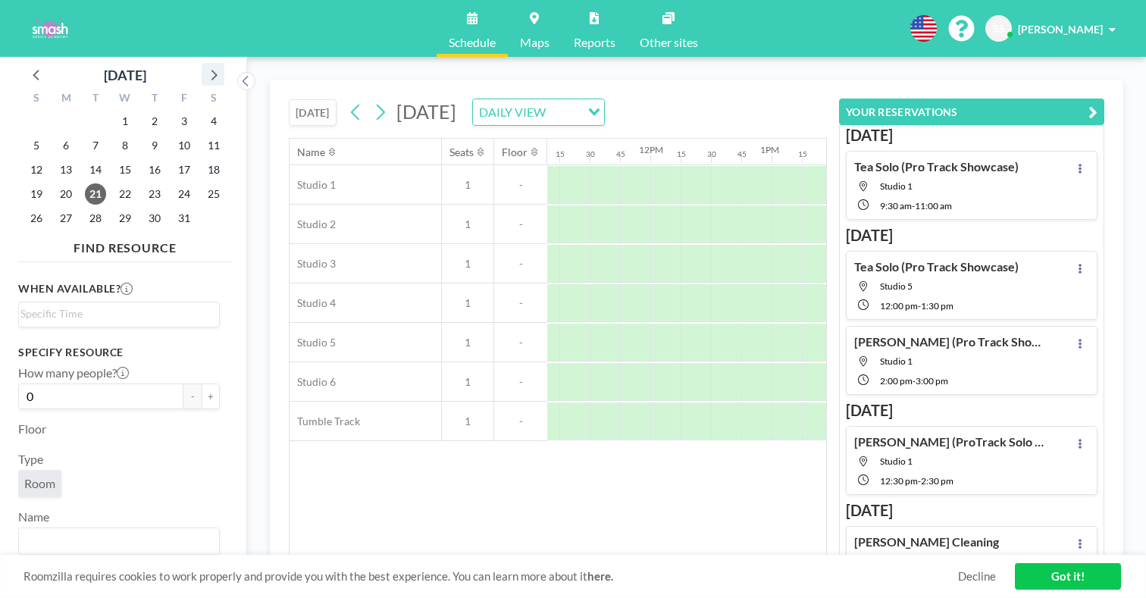
click at [203, 64] on icon at bounding box center [213, 74] width 20 height 20
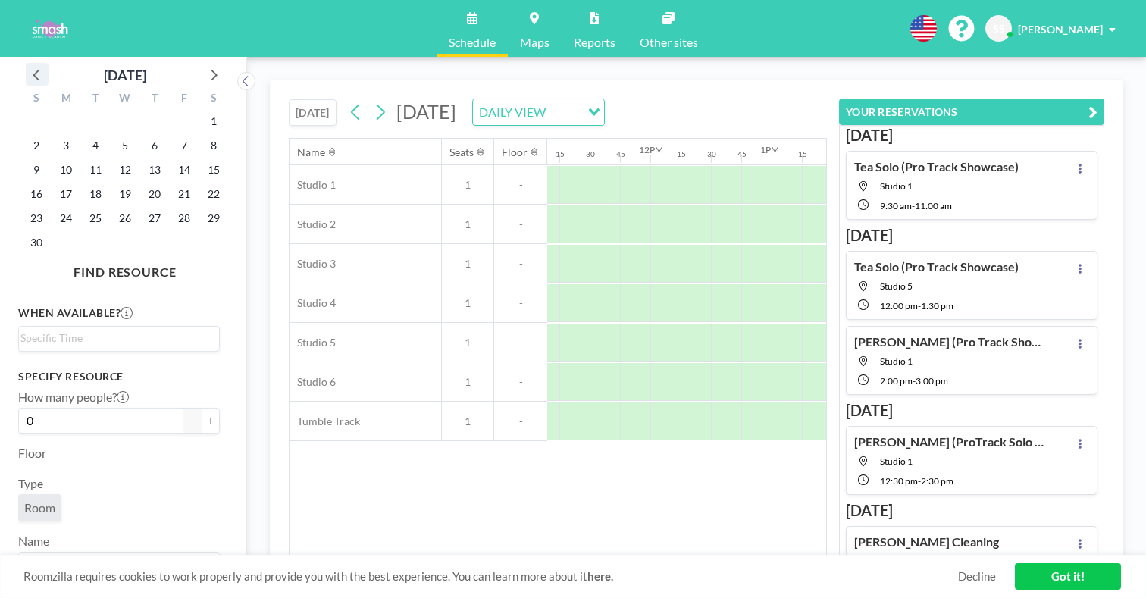
click at [40, 64] on icon at bounding box center [37, 74] width 20 height 20
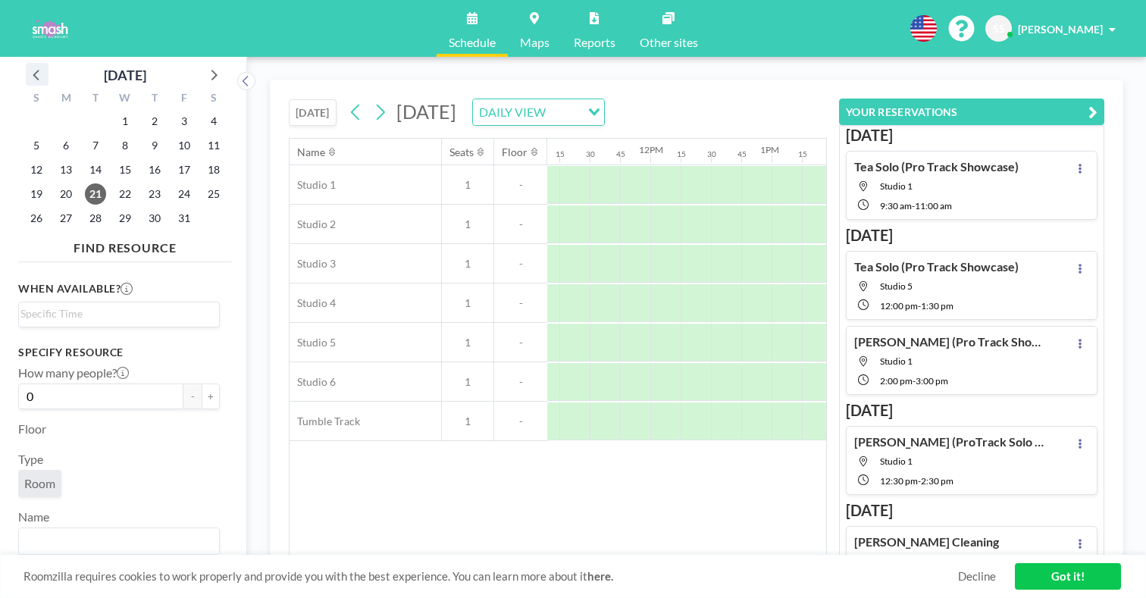
click at [40, 64] on icon at bounding box center [37, 74] width 20 height 20
click at [85, 208] on span "30" at bounding box center [95, 218] width 21 height 21
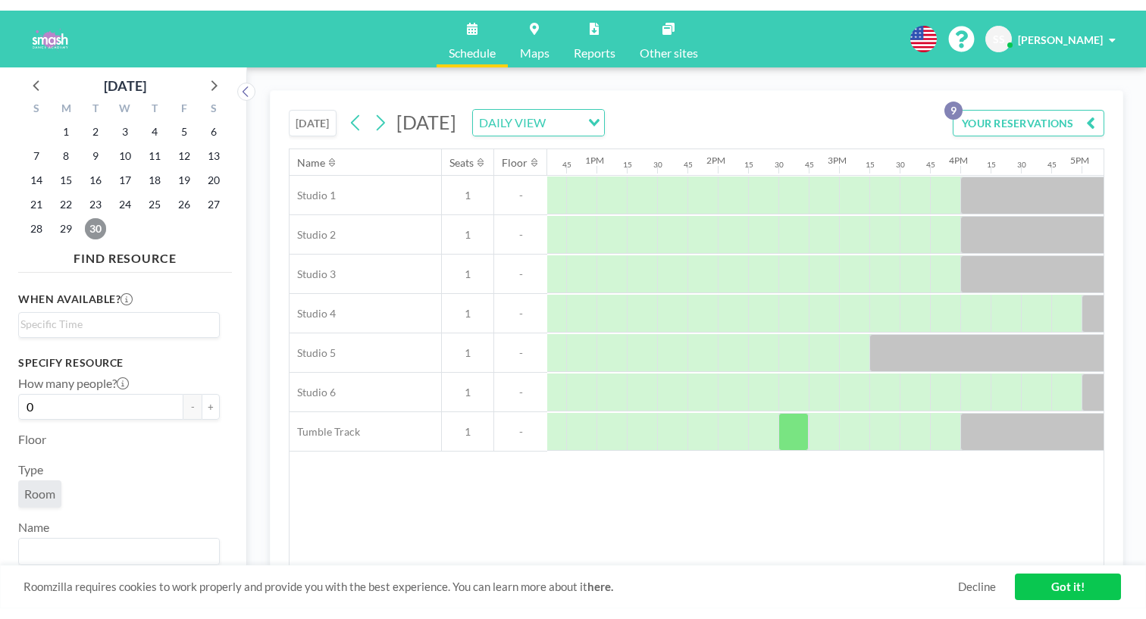
scroll to position [0, 1563]
